Goal: Task Accomplishment & Management: Manage account settings

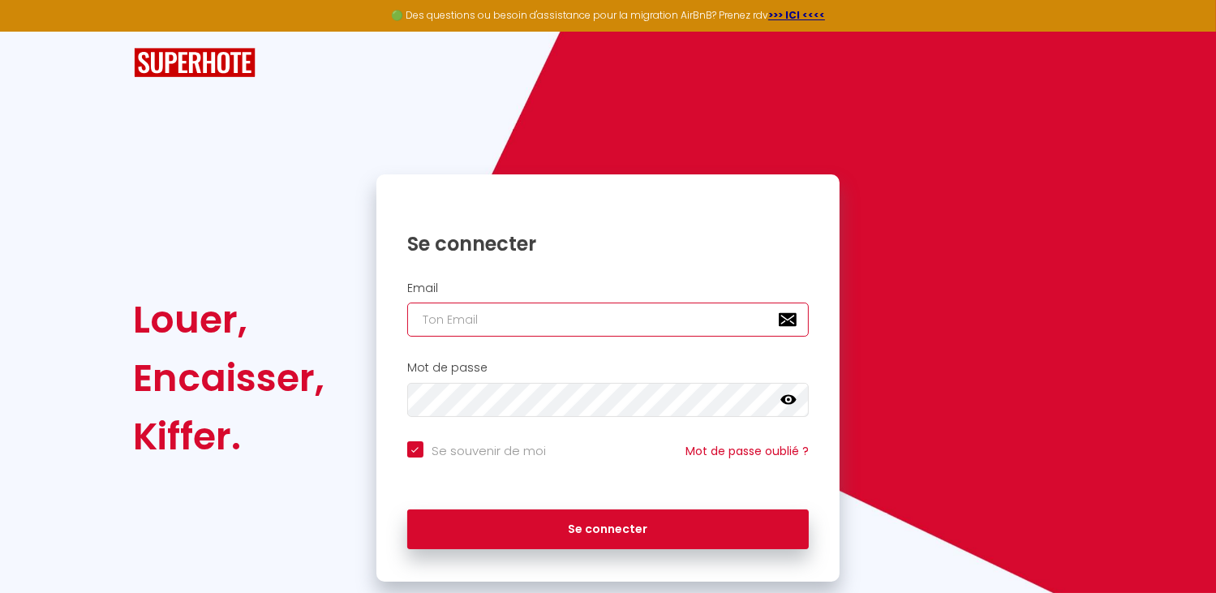
click at [441, 316] on input "email" at bounding box center [608, 320] width 402 height 34
type input "[EMAIL_ADDRESS][DOMAIN_NAME]"
click at [787, 398] on icon at bounding box center [789, 400] width 16 height 10
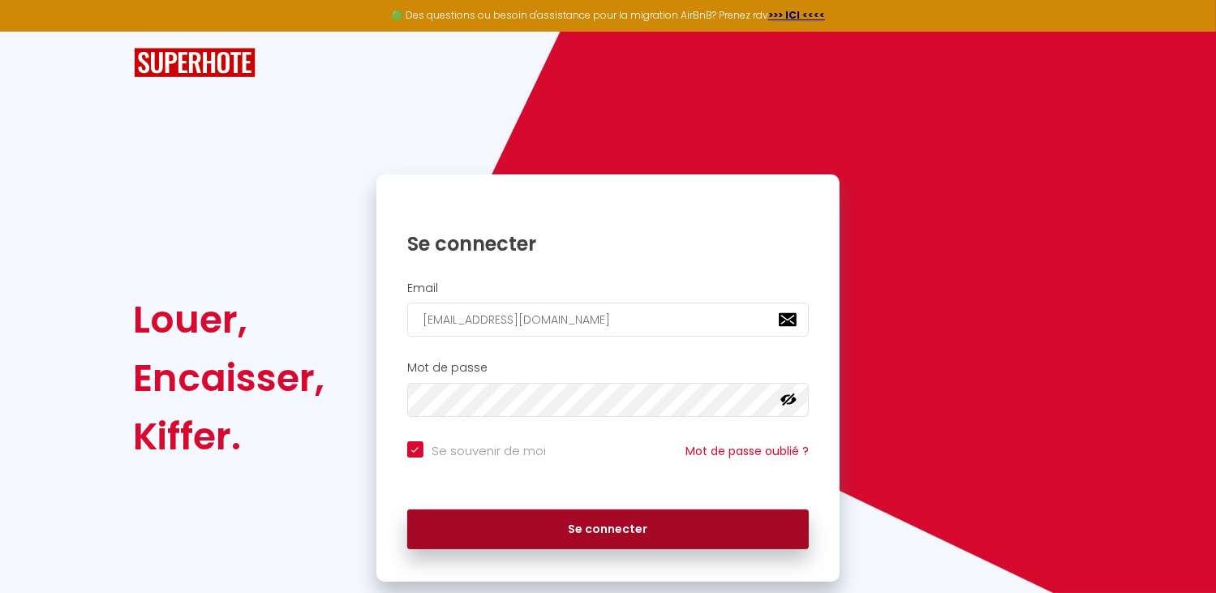
click at [600, 528] on button "Se connecter" at bounding box center [608, 530] width 402 height 41
checkbox input "true"
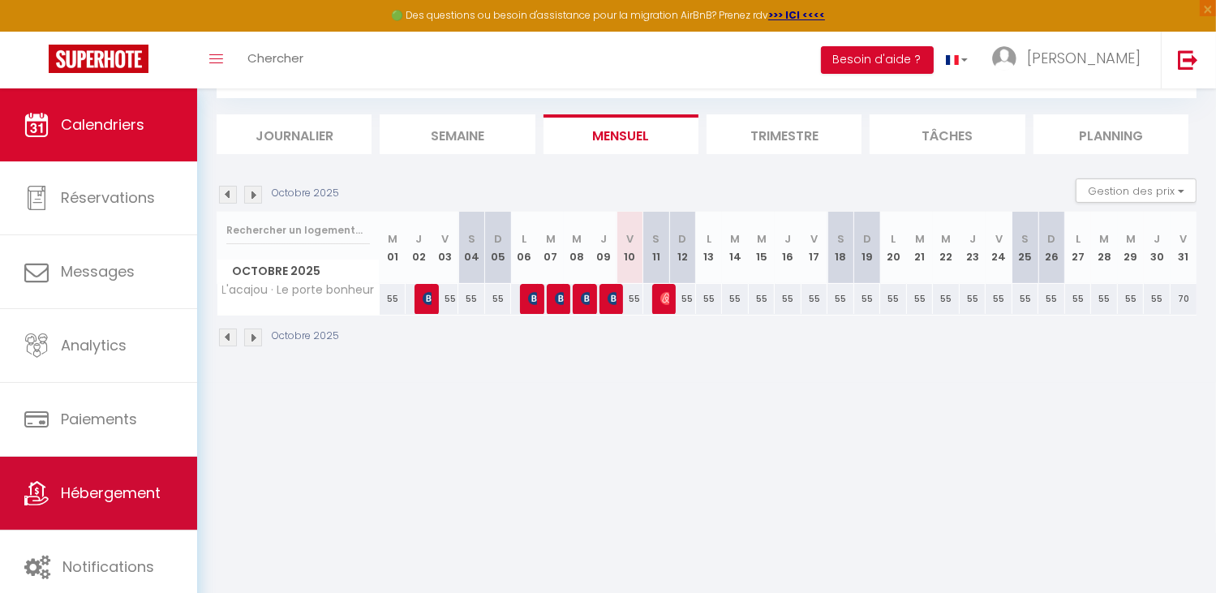
scroll to position [88, 0]
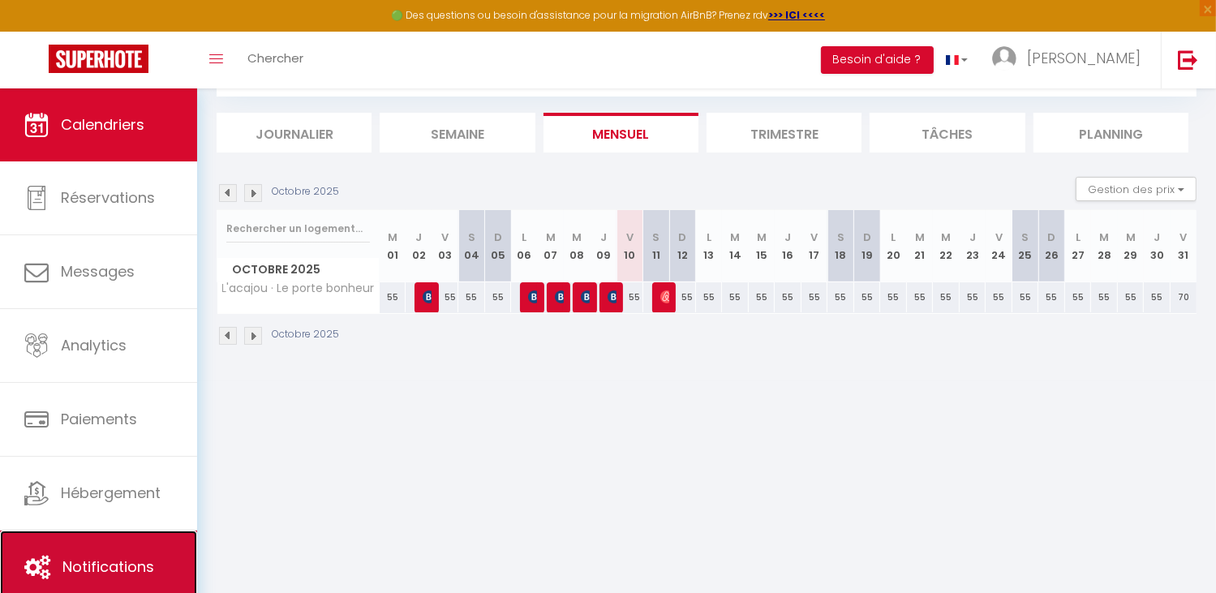
click at [105, 557] on span "Notifications" at bounding box center [108, 567] width 92 height 20
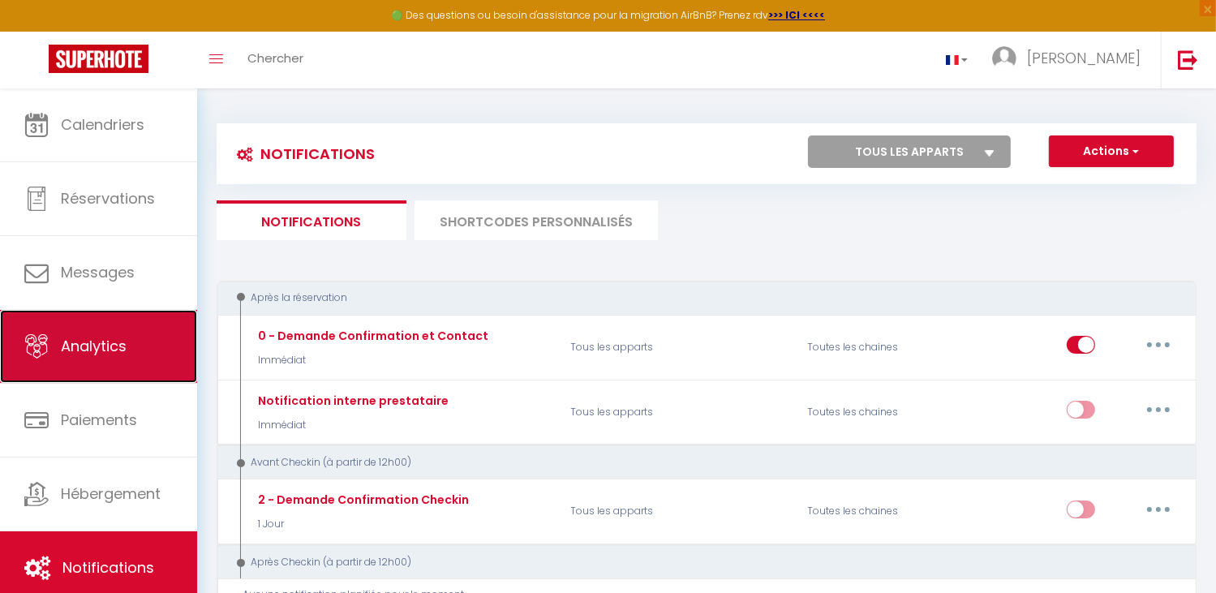
click at [101, 342] on span "Analytics" at bounding box center [94, 346] width 66 height 20
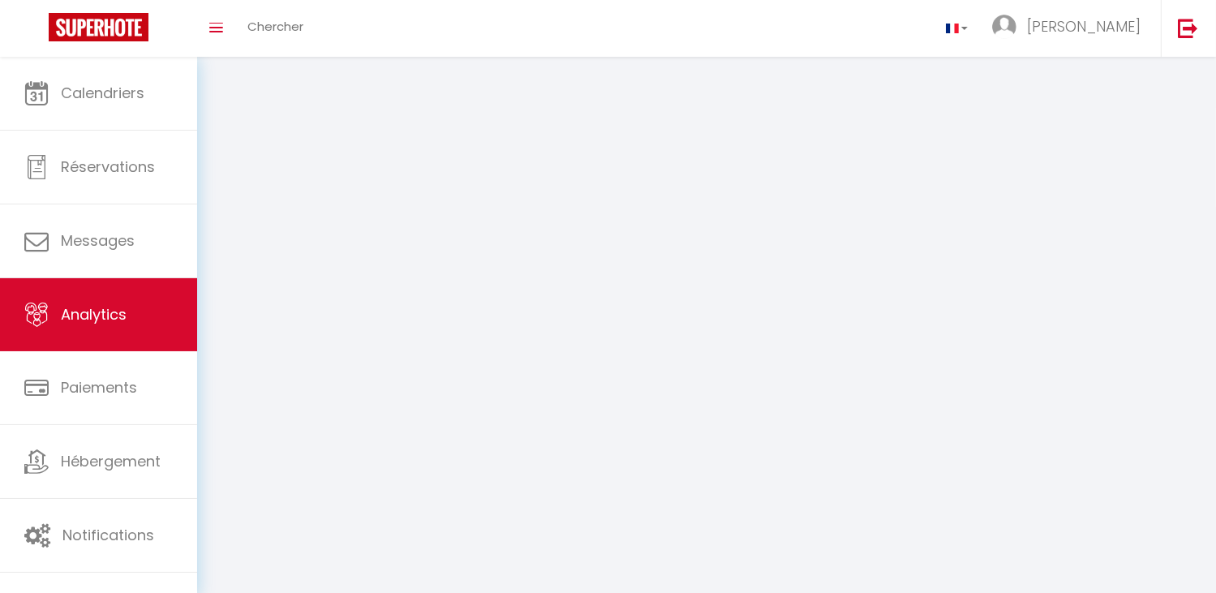
select select "2025"
select select "10"
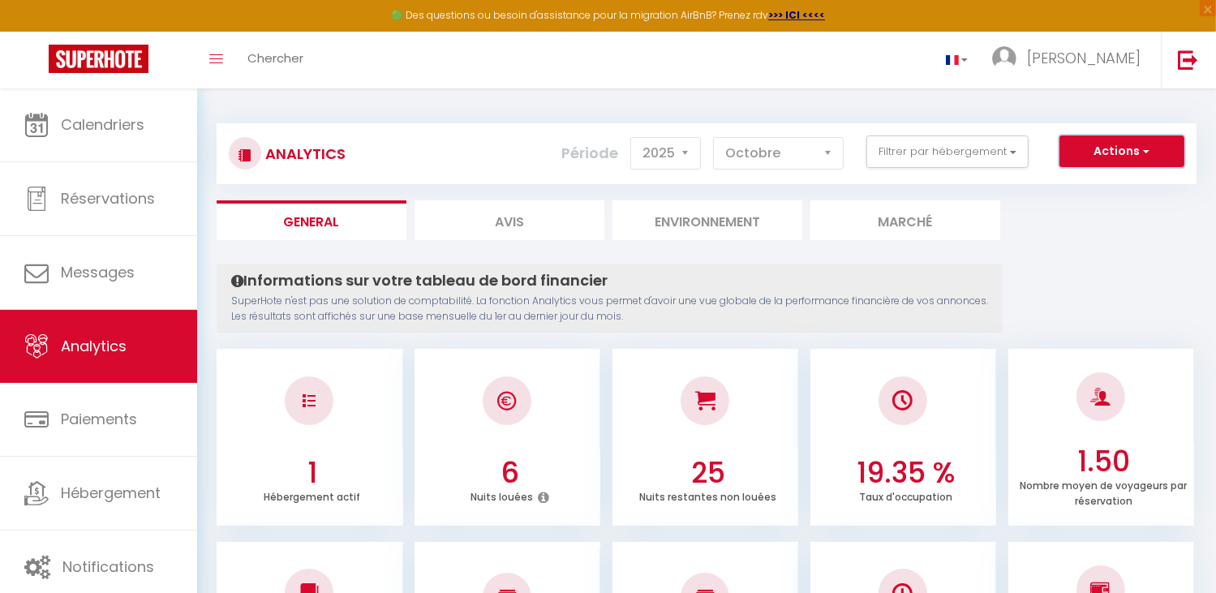
click at [1116, 152] on button "Actions" at bounding box center [1122, 152] width 125 height 32
click at [219, 57] on icon "Toggle menubar" at bounding box center [216, 59] width 14 height 10
click at [271, 52] on span "Chercher" at bounding box center [275, 57] width 56 height 17
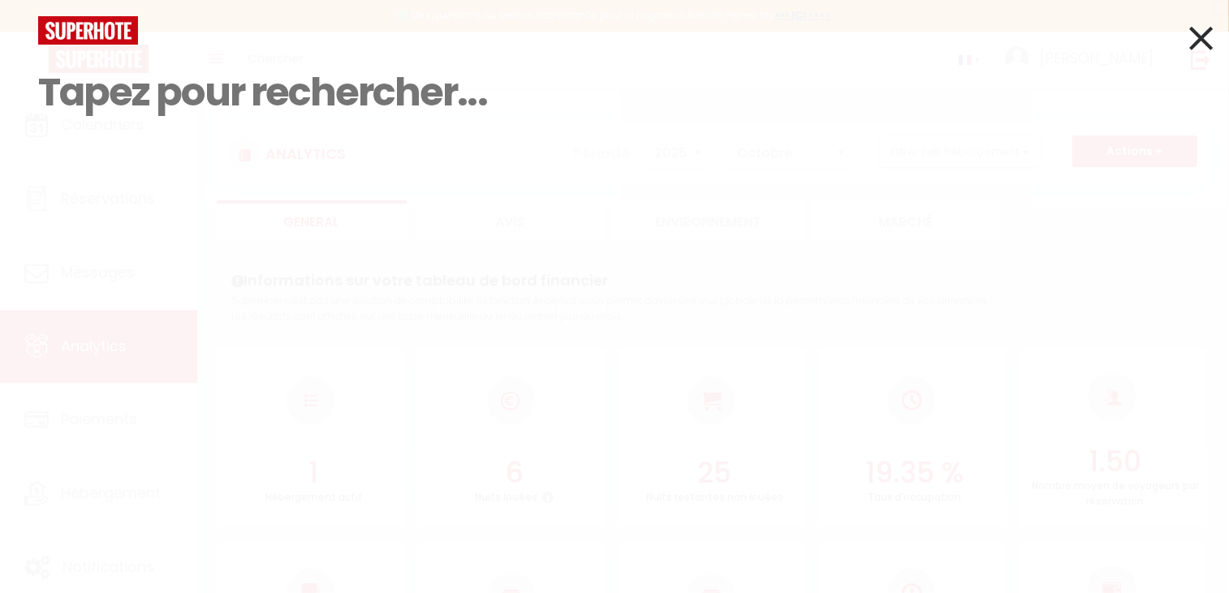
click at [75, 90] on input at bounding box center [614, 93] width 1152 height 96
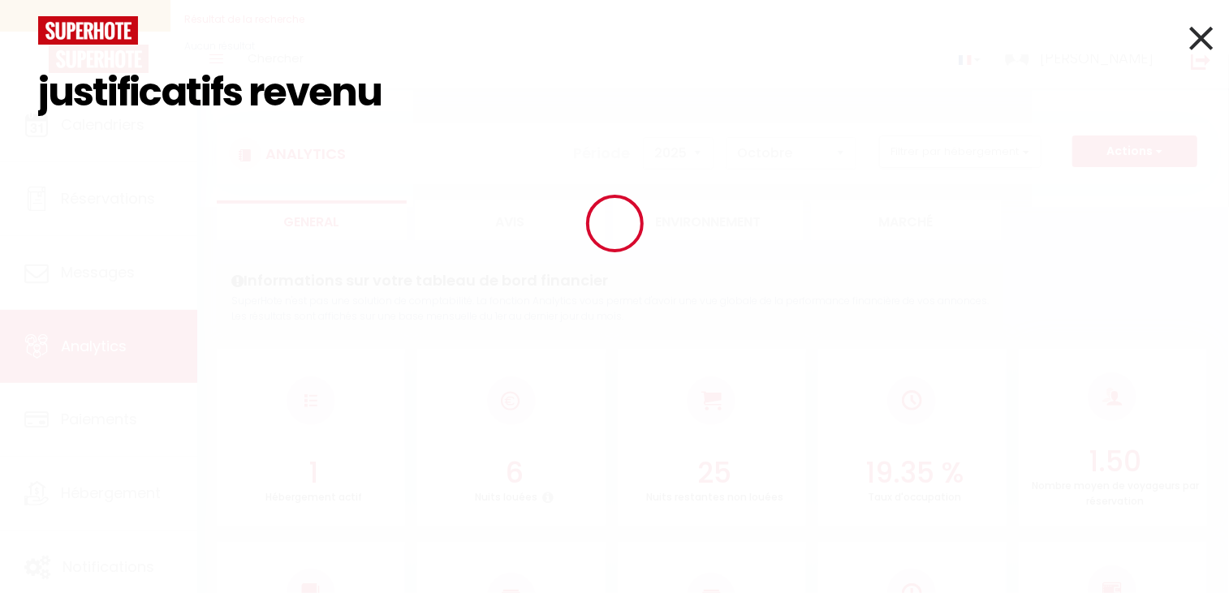
type input "justificatifs revenus"
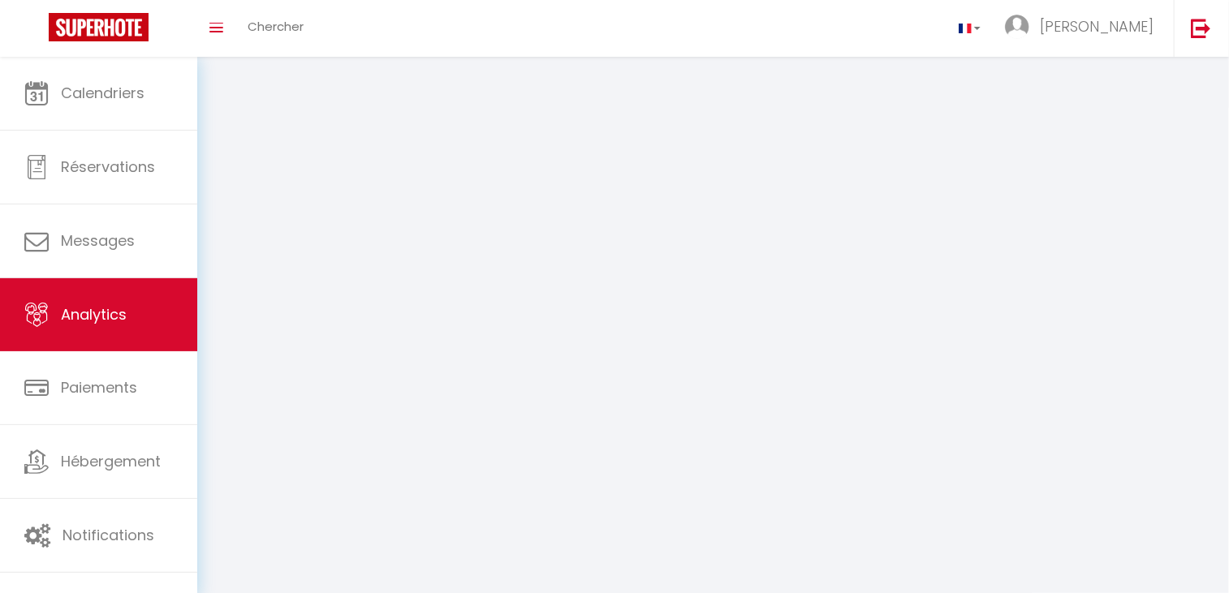
select select "2025"
select select "10"
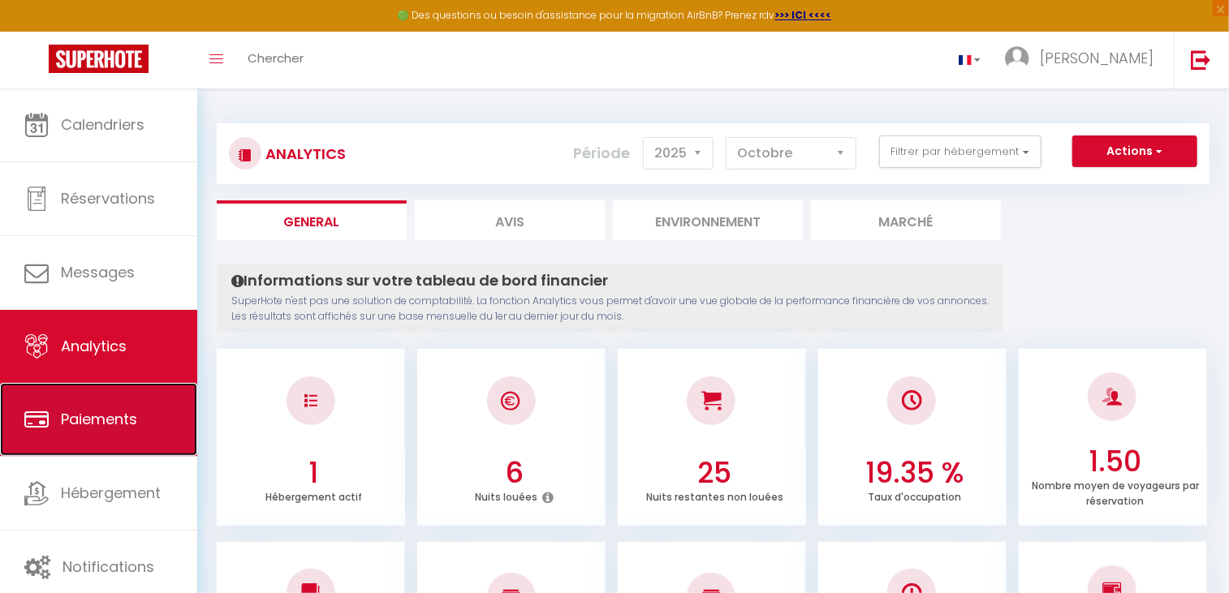
click at [98, 415] on span "Paiements" at bounding box center [99, 419] width 76 height 20
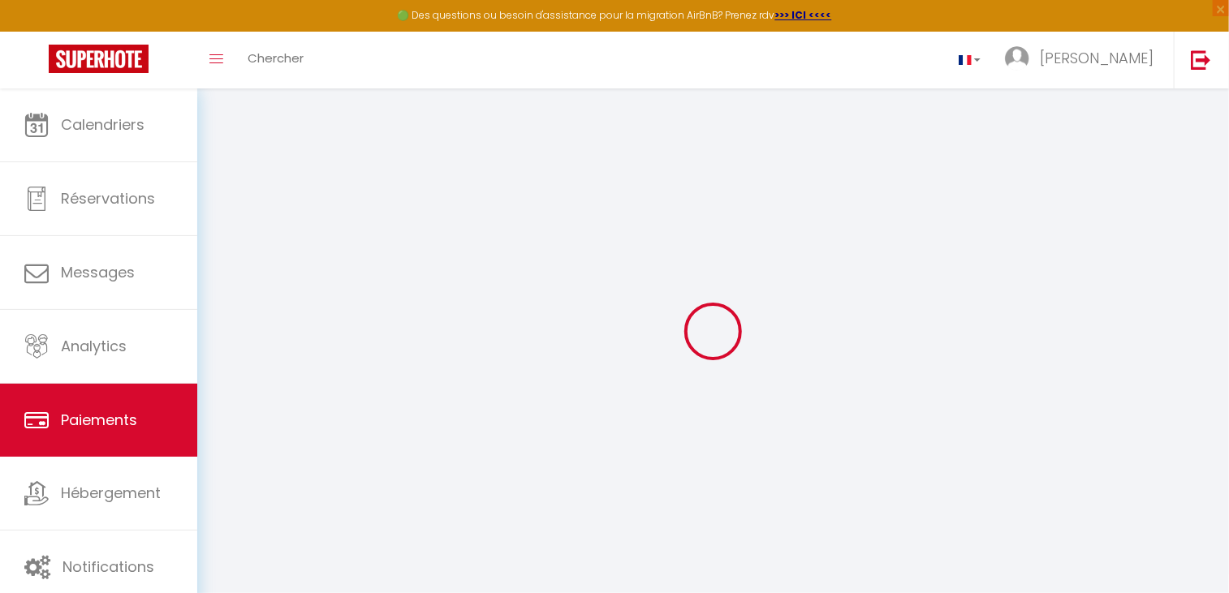
select select "2"
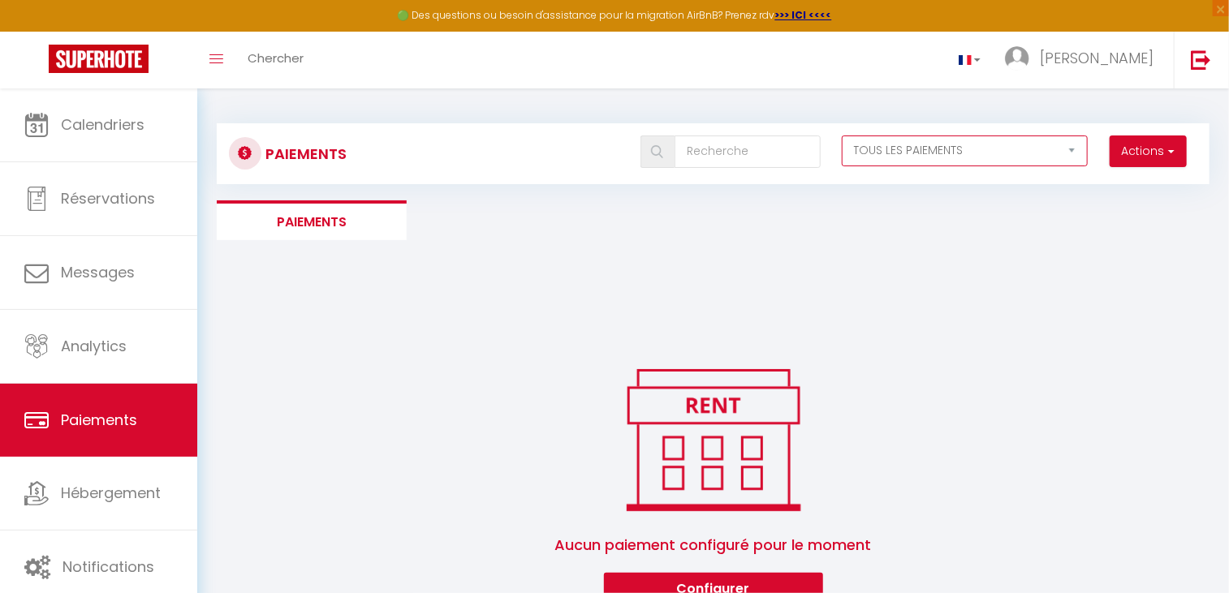
click at [1070, 145] on select "EN ATTENTE PAYÉ TOUS LES PAIEMENTS" at bounding box center [964, 151] width 247 height 31
click at [841, 136] on select "EN ATTENTE PAYÉ TOUS LES PAIEMENTS" at bounding box center [964, 151] width 247 height 31
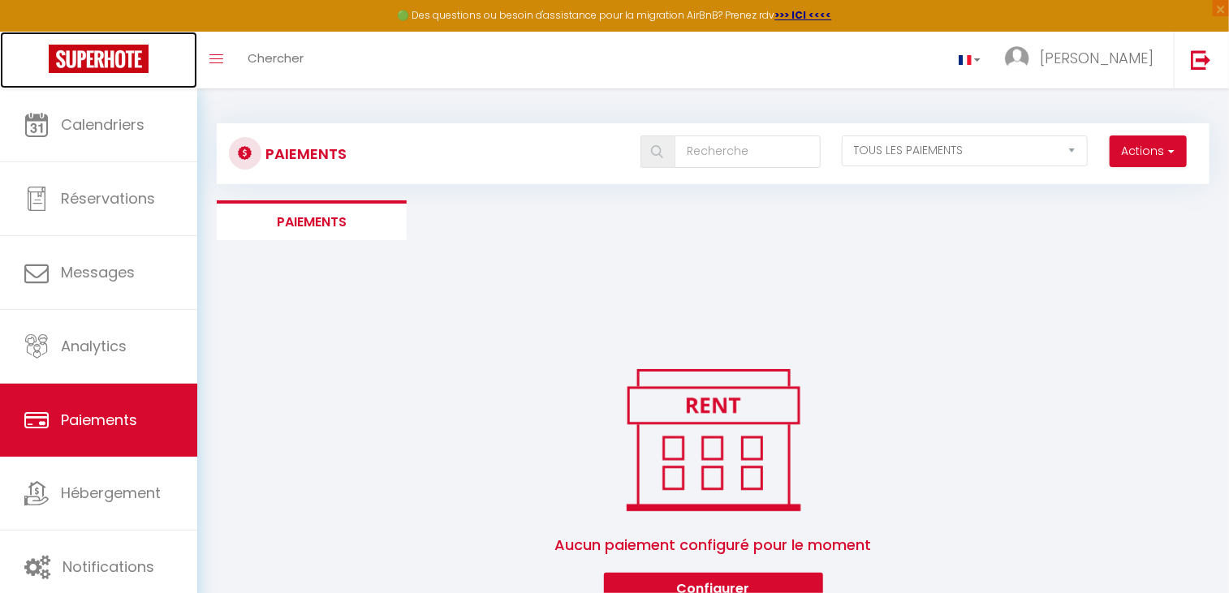
click at [123, 56] on img at bounding box center [99, 59] width 100 height 28
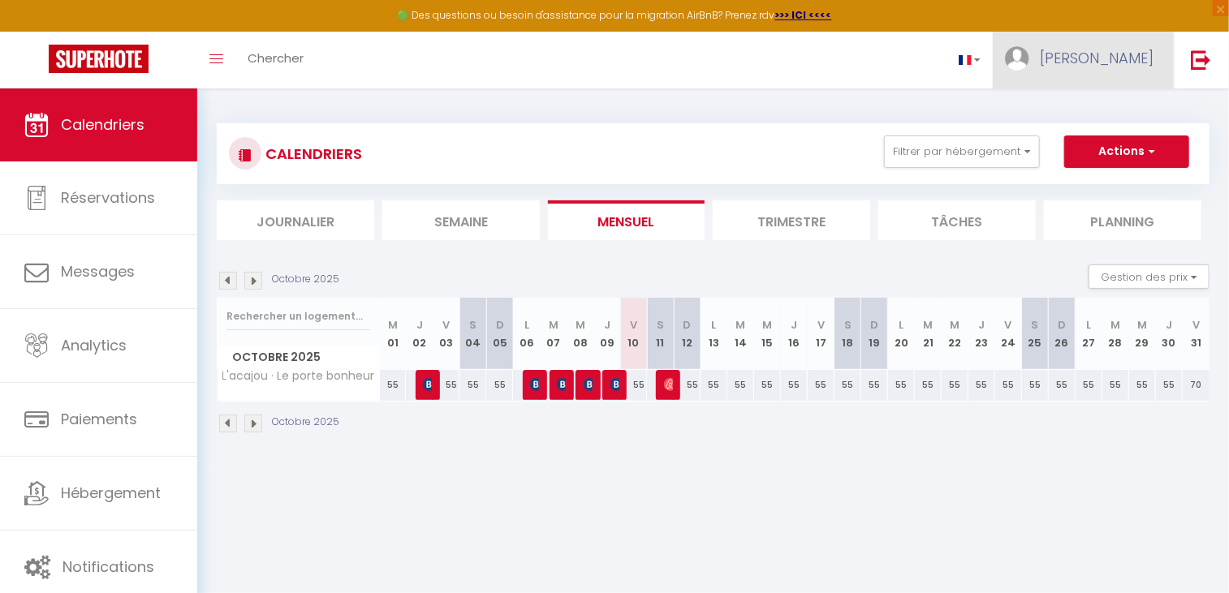
click at [1114, 56] on span "[PERSON_NAME]" at bounding box center [1096, 58] width 114 height 20
click at [1123, 110] on link "Paramètres" at bounding box center [1108, 113] width 120 height 28
select select "fr"
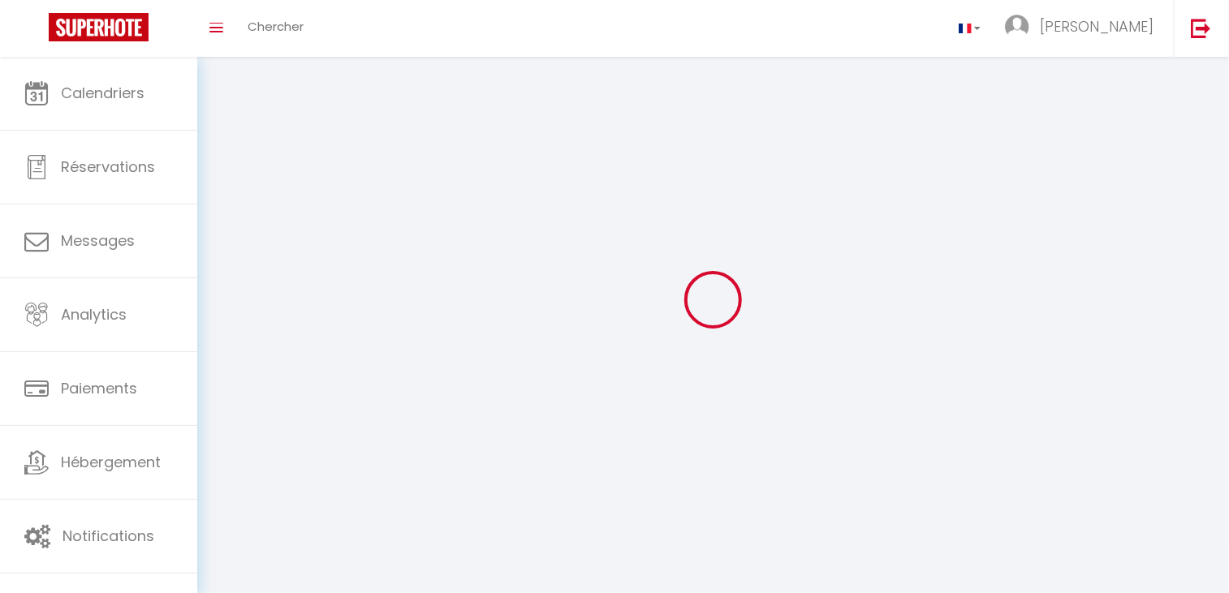
type input "[PERSON_NAME]"
type input "Chambon"
type input "[URL][DOMAIN_NAME]"
select select
select select "28"
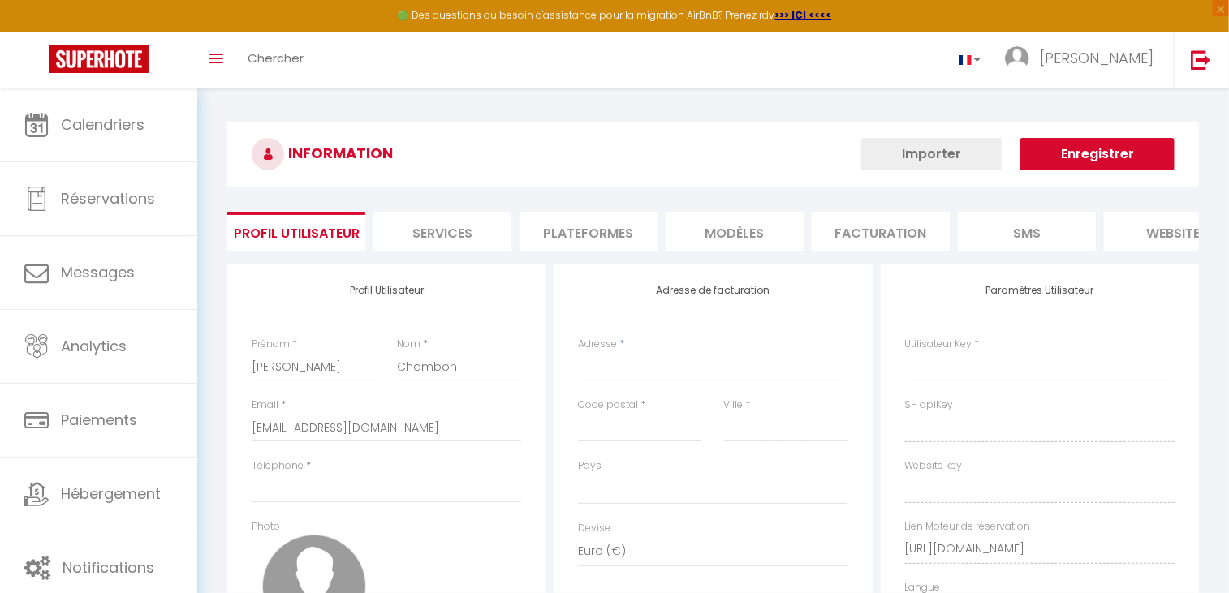
select select
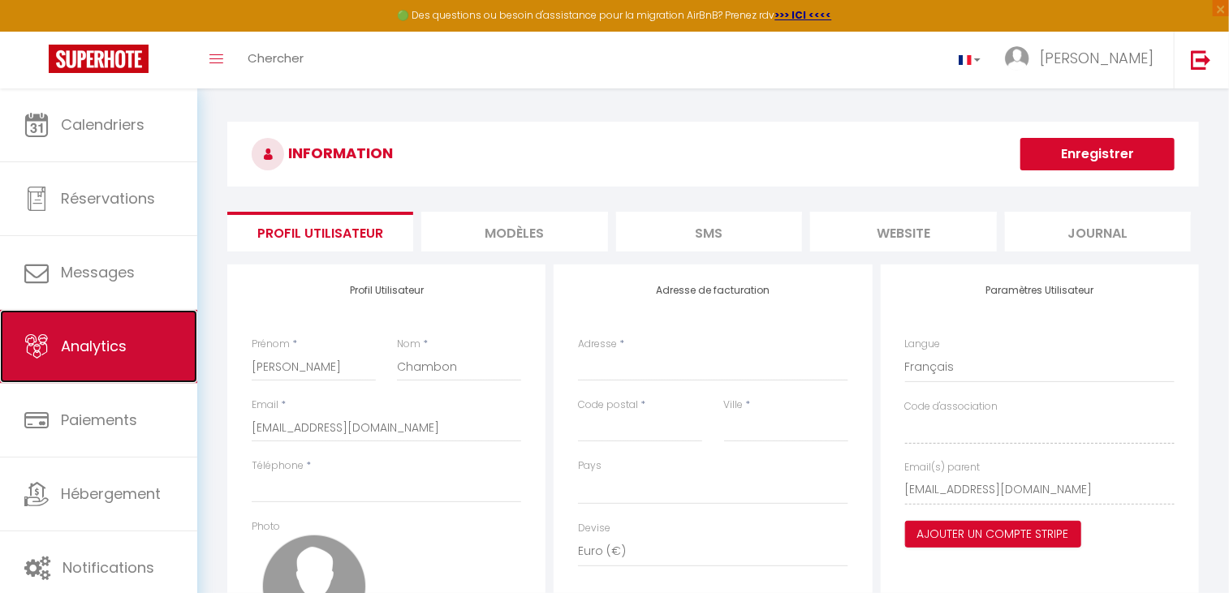
click at [111, 346] on span "Analytics" at bounding box center [94, 346] width 66 height 20
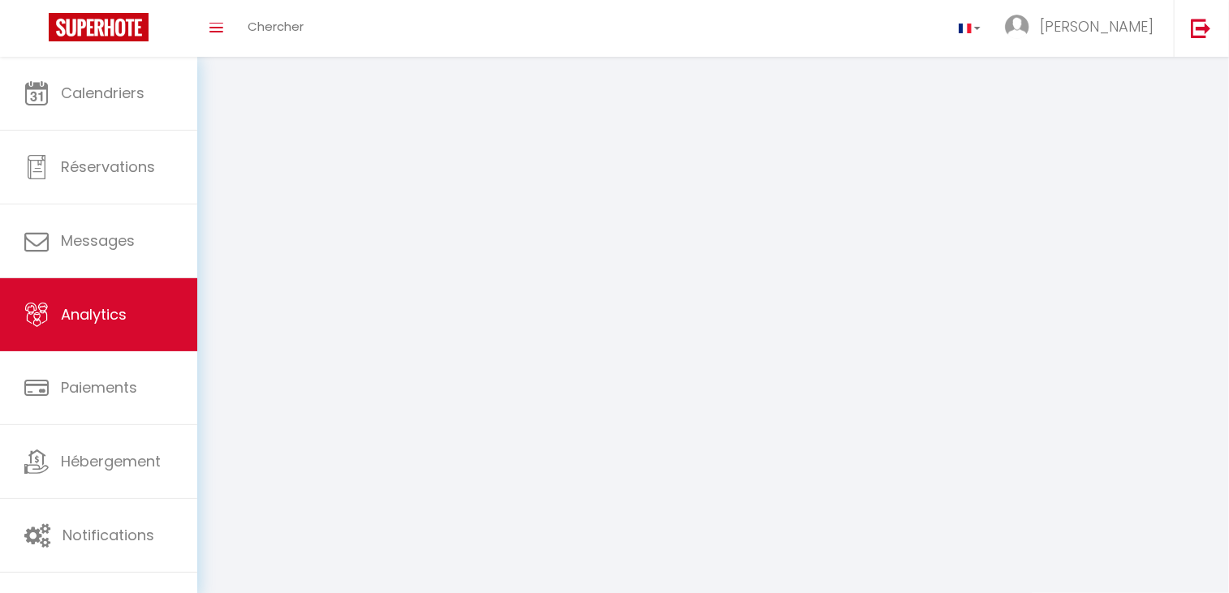
select select "2025"
select select "10"
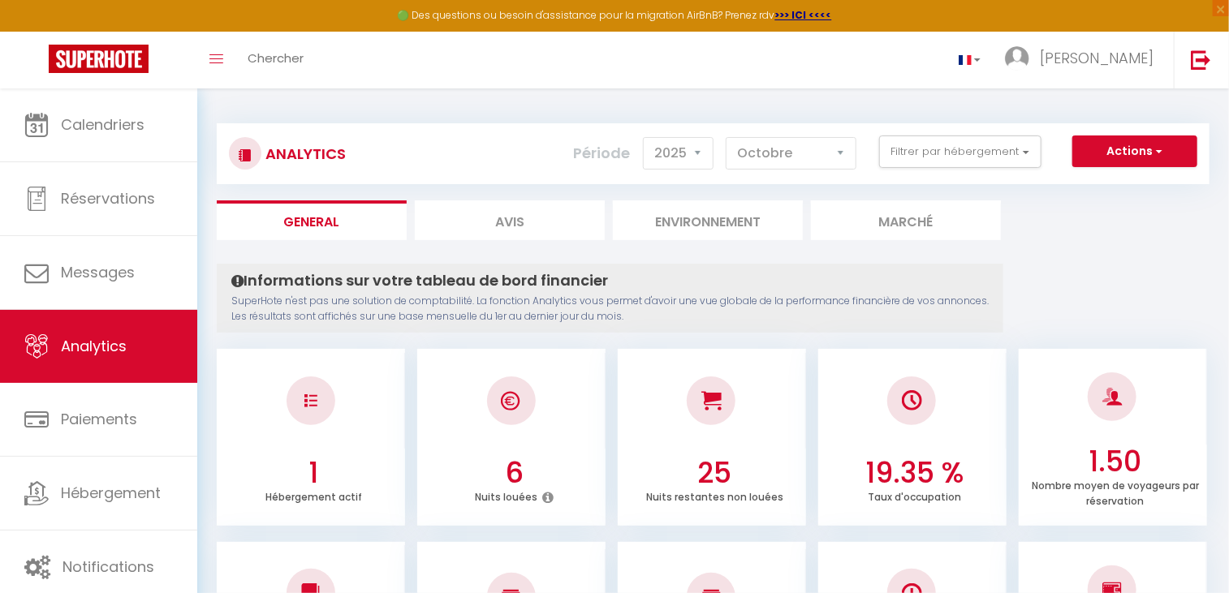
click at [488, 217] on li "Avis" at bounding box center [510, 220] width 190 height 40
select select "2025"
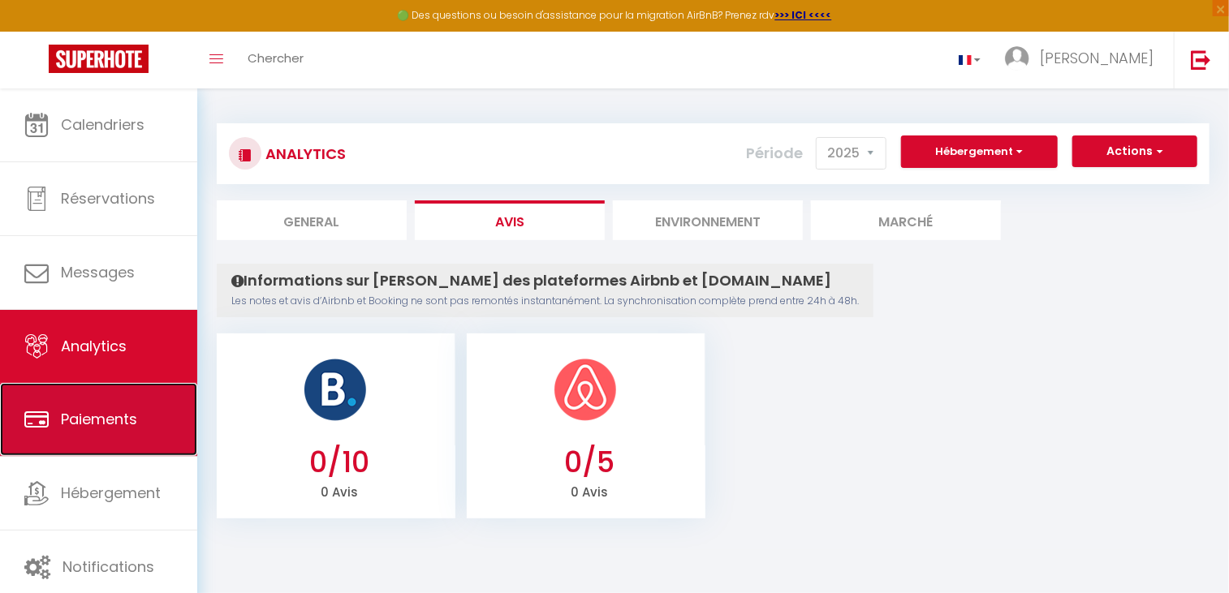
click at [118, 411] on span "Paiements" at bounding box center [99, 419] width 76 height 20
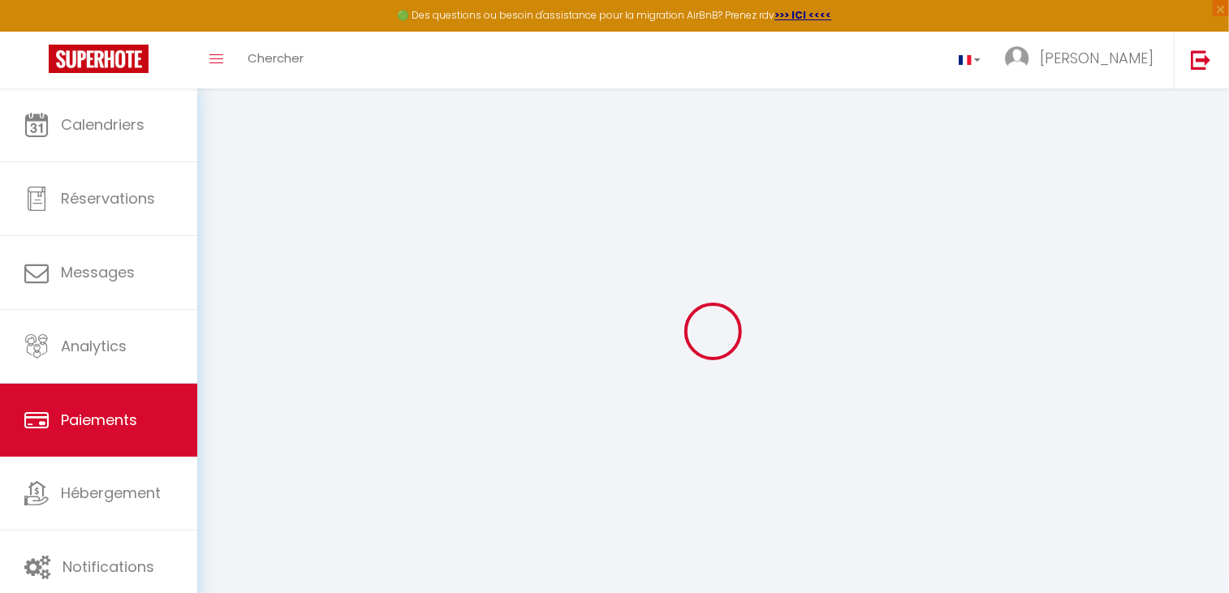
select select "2"
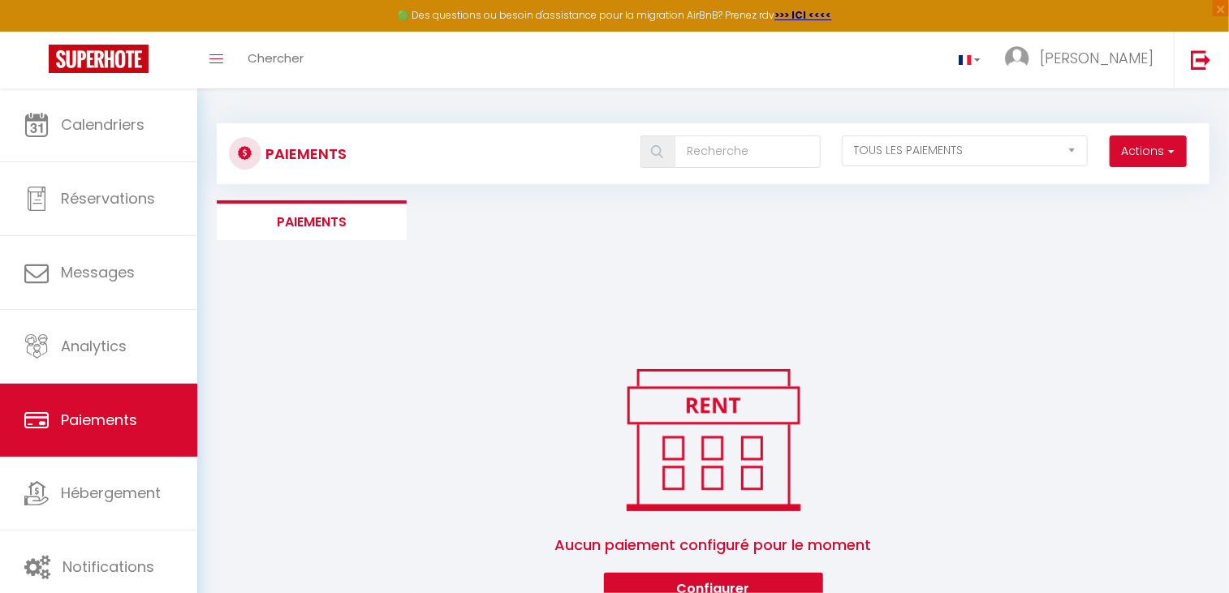
click at [311, 217] on li "Paiements" at bounding box center [312, 220] width 190 height 40
click at [484, 445] on div "Aucun paiement configuré pour le moment Configurer" at bounding box center [713, 483] width 992 height 243
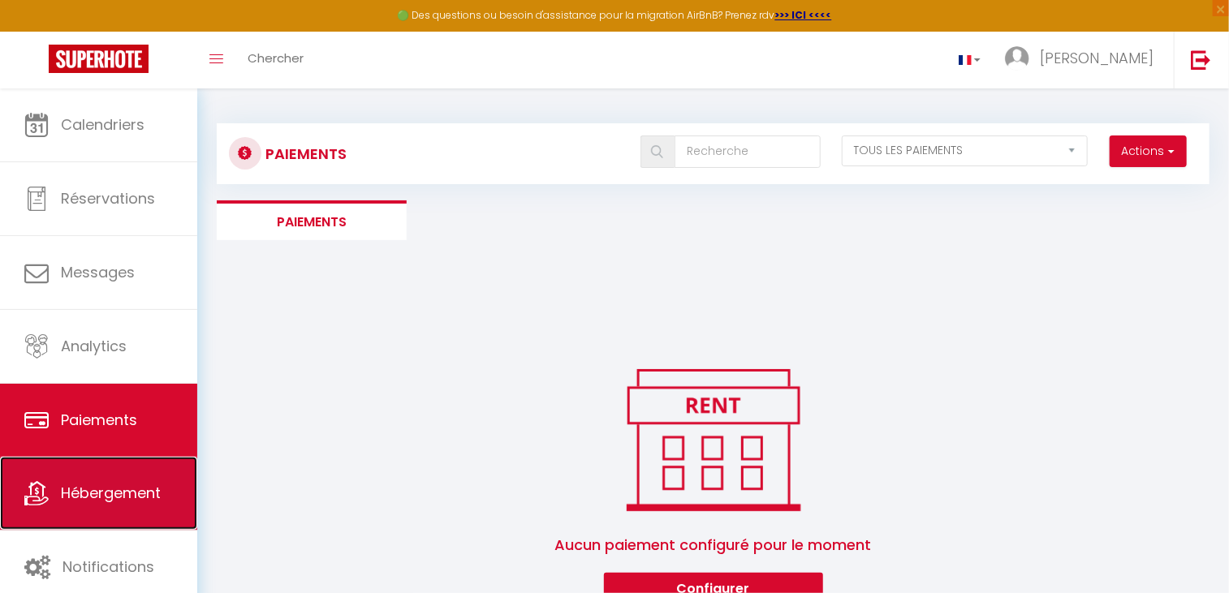
click at [136, 494] on span "Hébergement" at bounding box center [111, 493] width 100 height 20
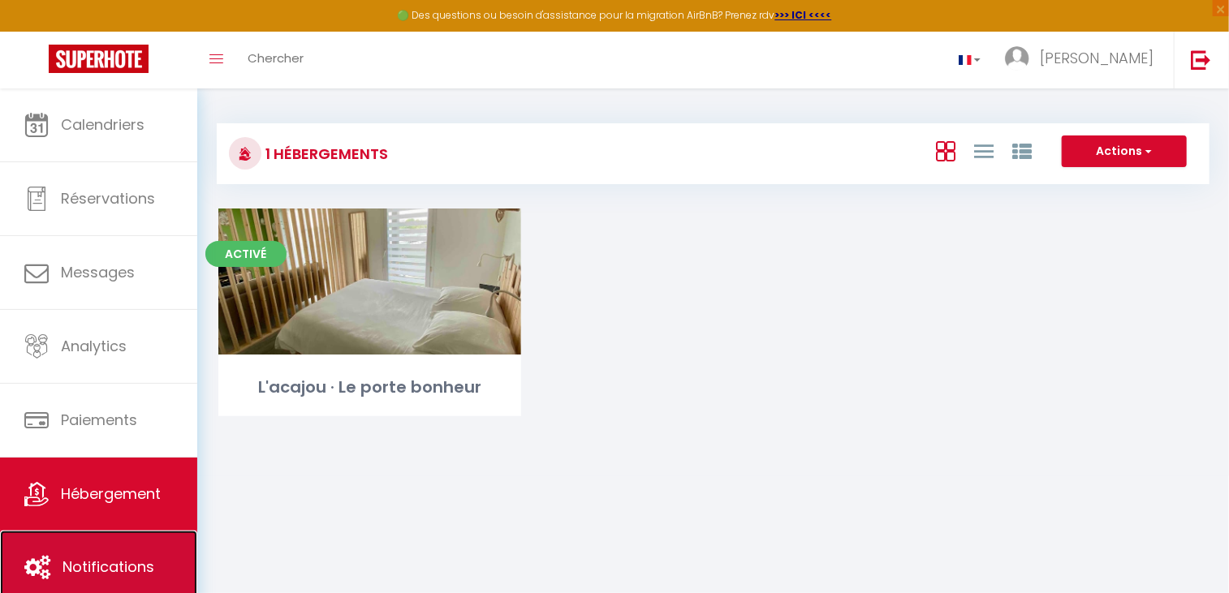
click at [106, 562] on span "Notifications" at bounding box center [108, 567] width 92 height 20
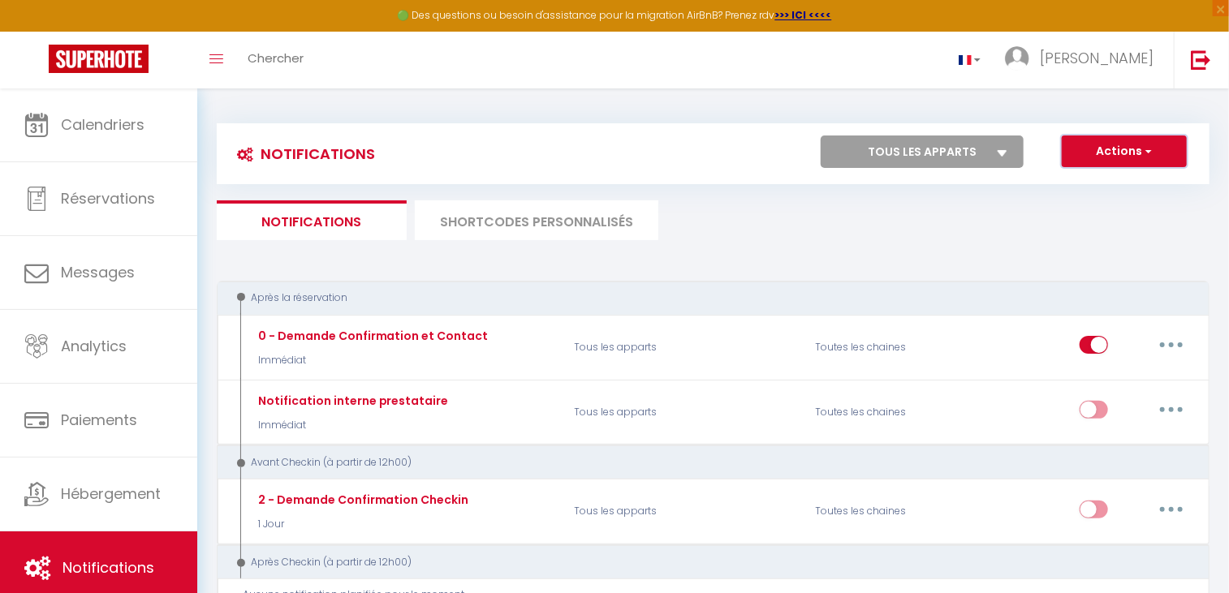
click at [1133, 148] on button "Actions" at bounding box center [1123, 152] width 125 height 32
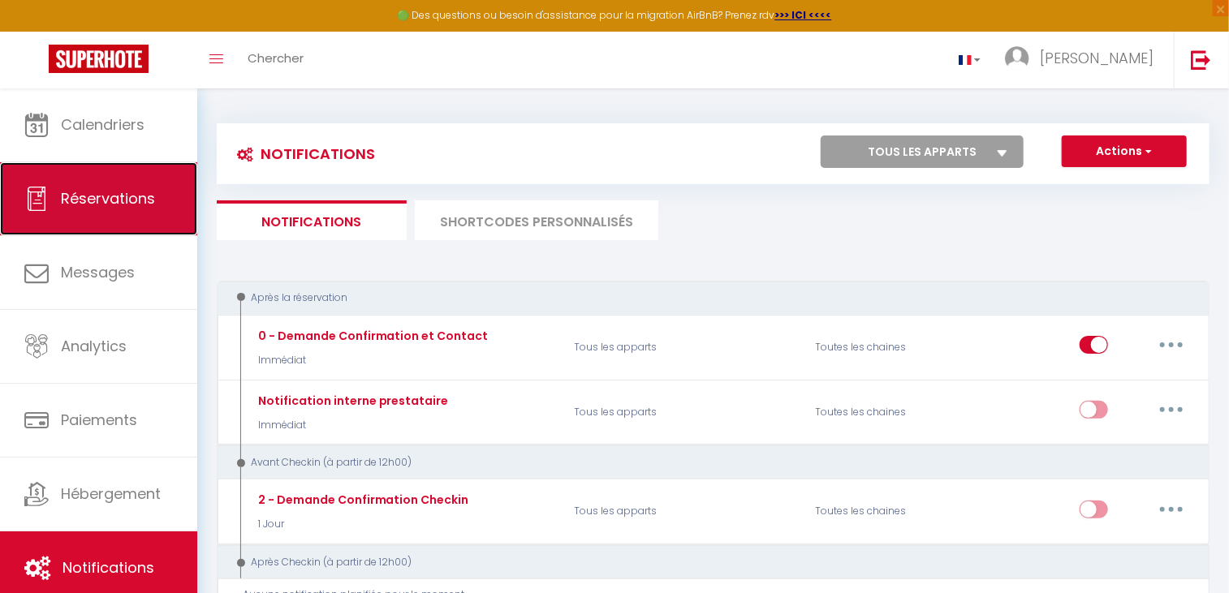
click at [97, 210] on link "Réservations" at bounding box center [98, 198] width 197 height 73
select select "not_cancelled"
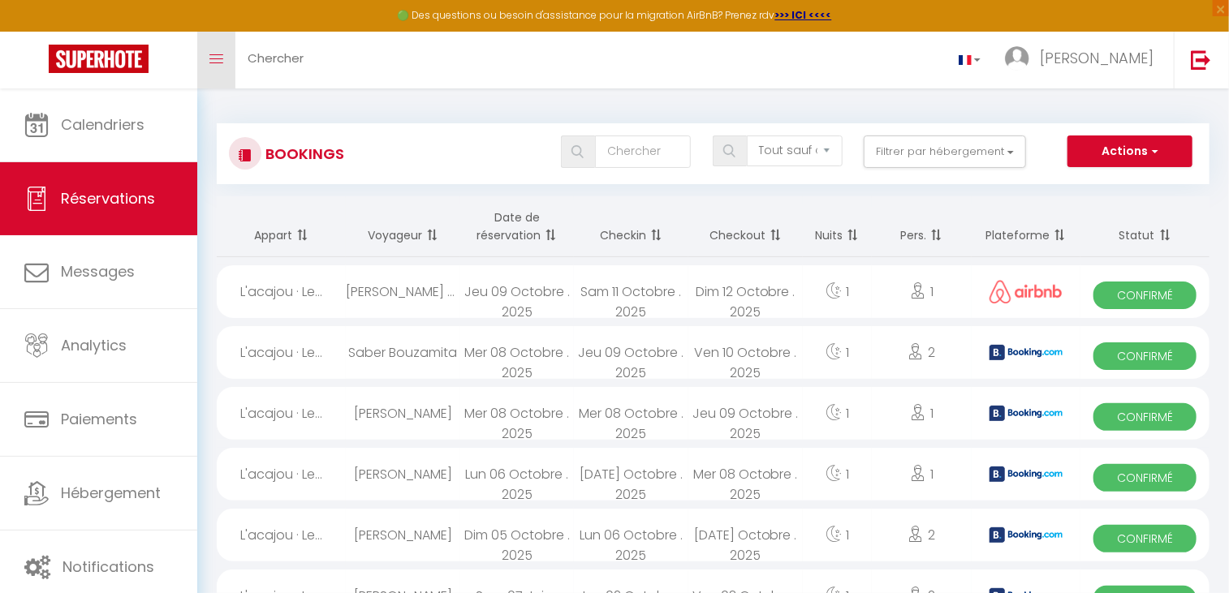
click at [213, 56] on icon "Toggle menubar" at bounding box center [216, 59] width 14 height 10
